Goal: Task Accomplishment & Management: Complete application form

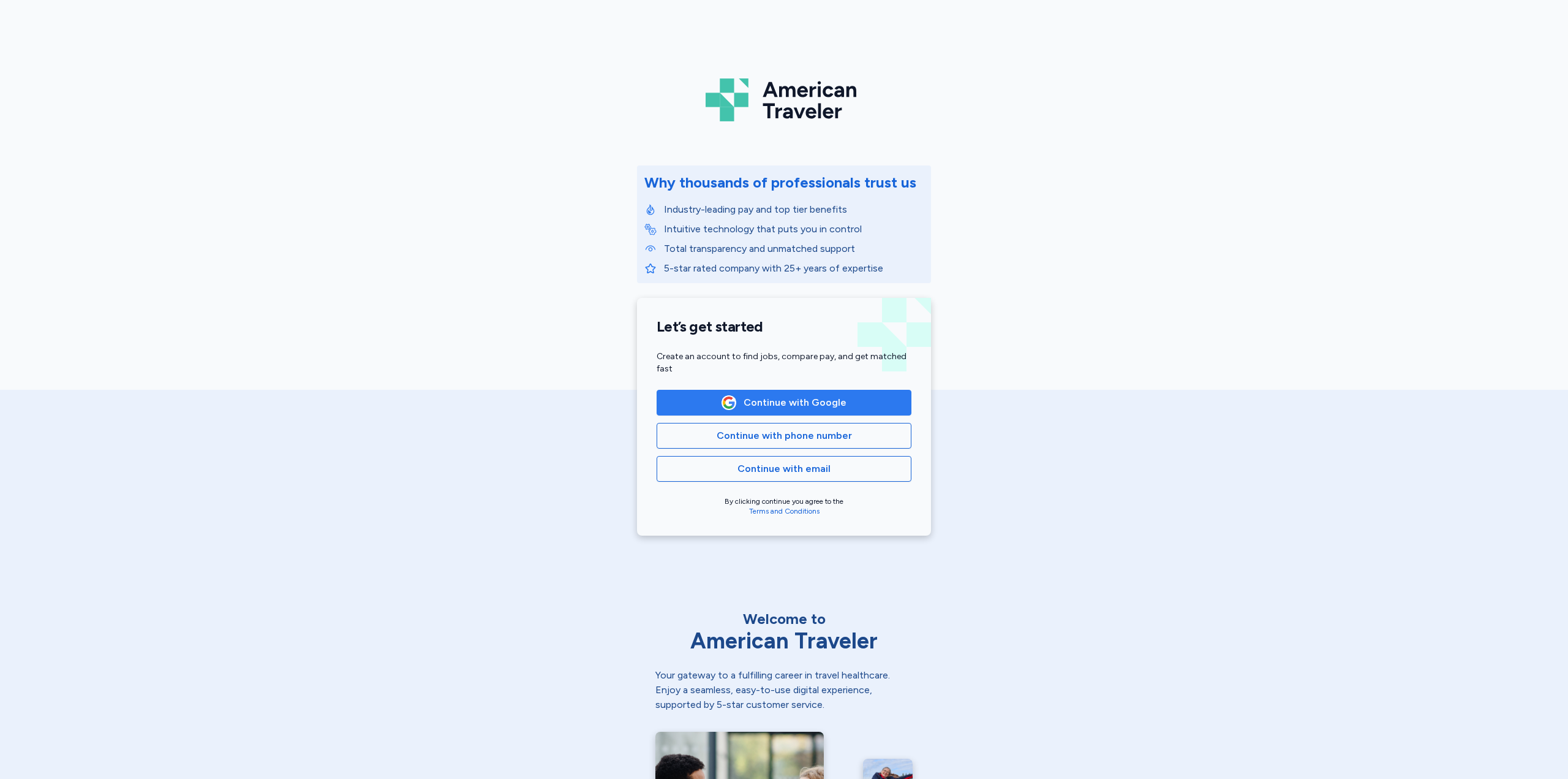
click at [796, 407] on span "Continue with Google" at bounding box center [795, 401] width 102 height 14
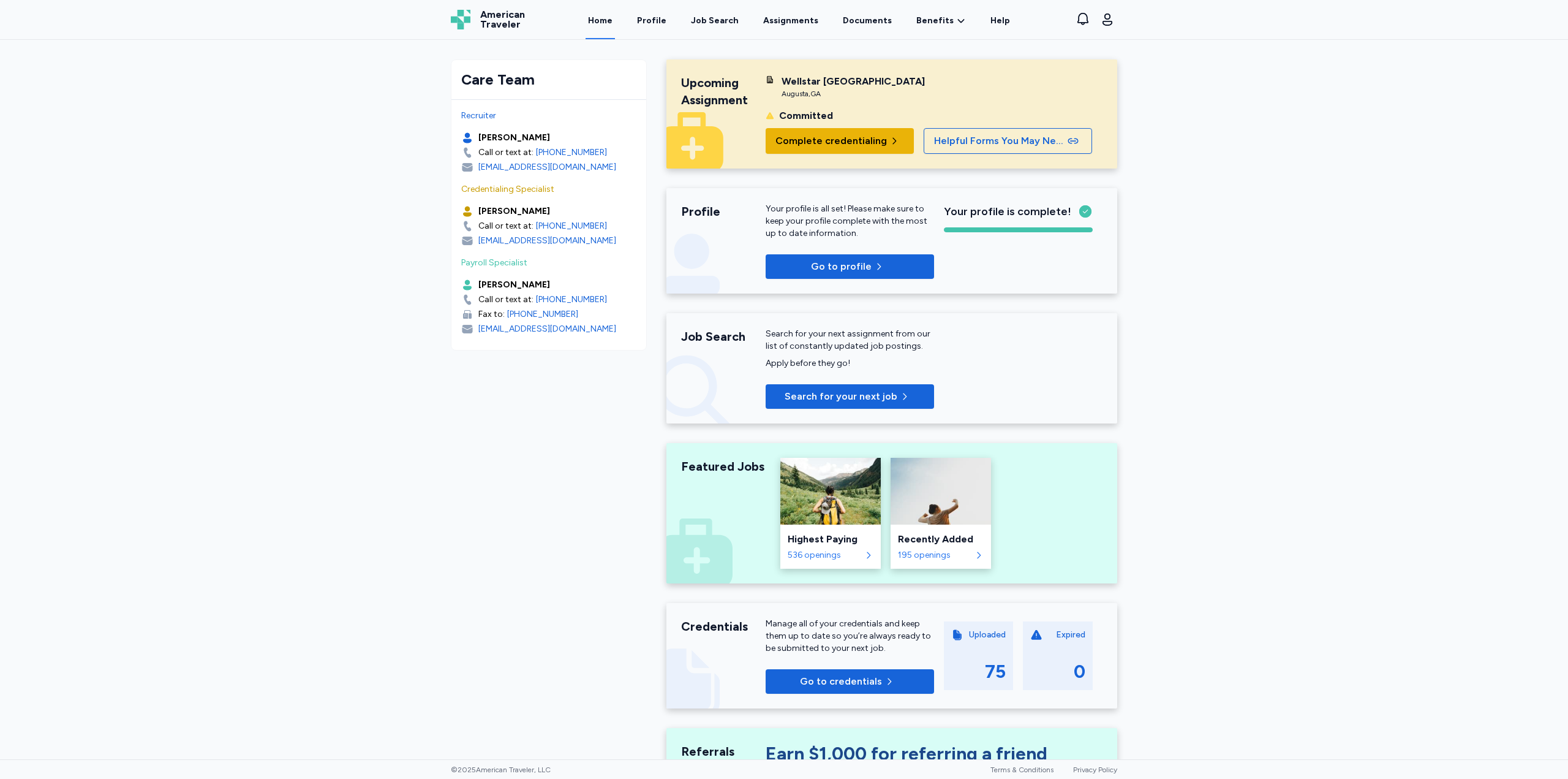
click at [789, 146] on button "Complete credentialing" at bounding box center [839, 140] width 148 height 26
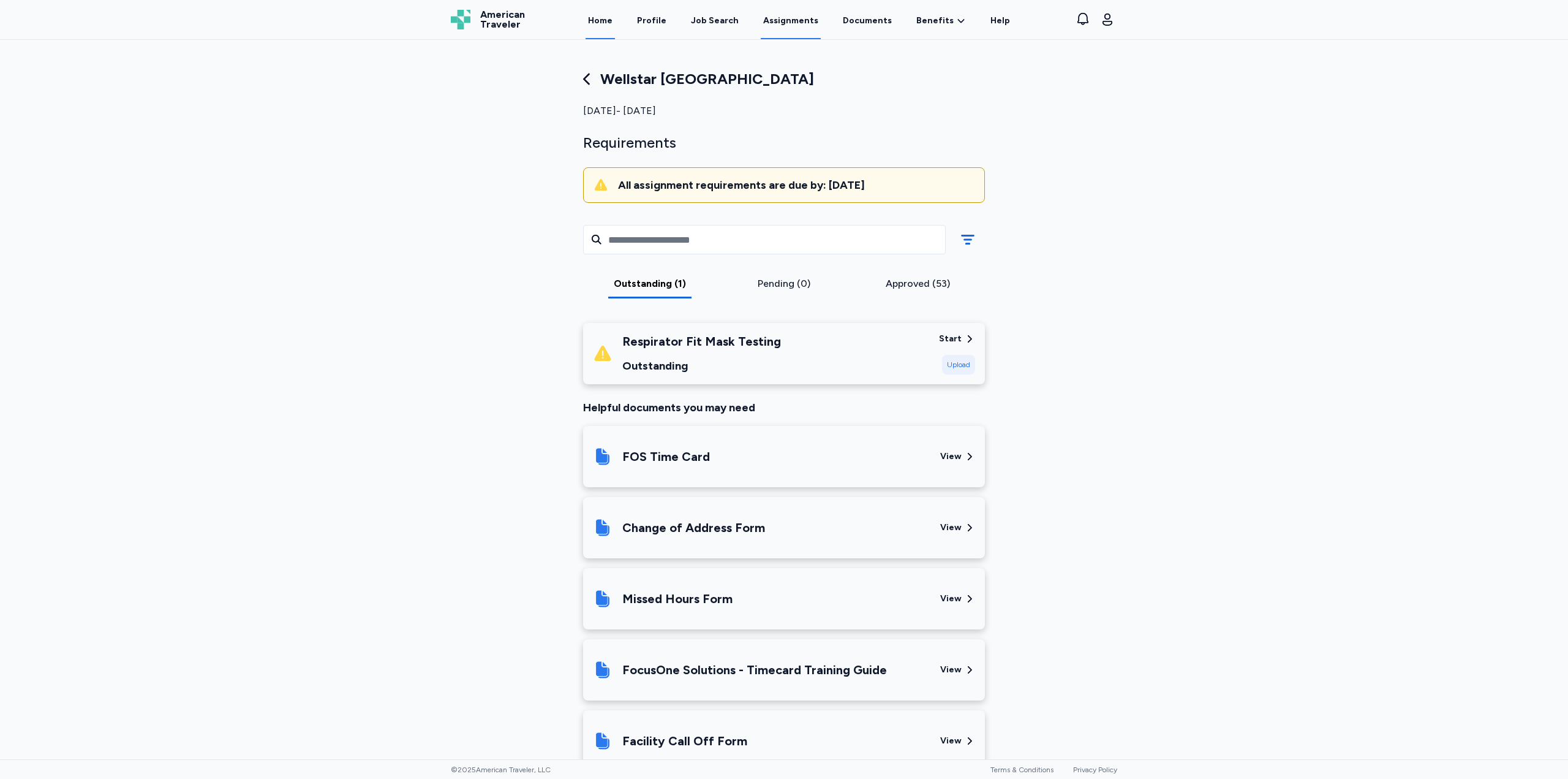
click at [613, 18] on link "Home" at bounding box center [600, 20] width 29 height 38
